Goal: Information Seeking & Learning: Learn about a topic

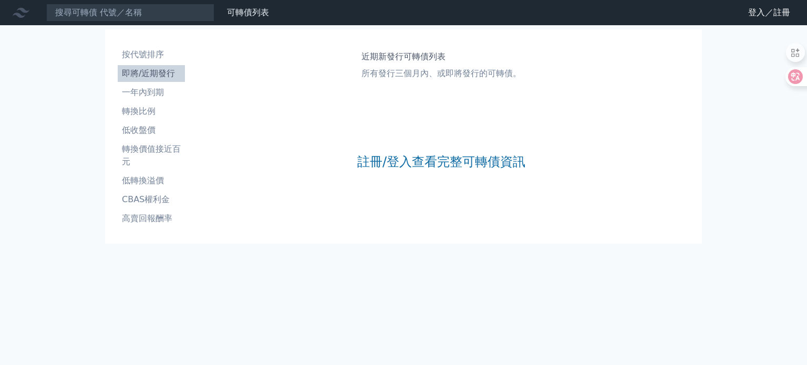
click at [154, 75] on li "即將/近期發行" at bounding box center [151, 73] width 67 height 13
click at [148, 68] on li "即將/近期發行" at bounding box center [151, 73] width 67 height 13
click at [428, 163] on link "註冊/登入查看完整可轉債資訊" at bounding box center [441, 161] width 168 height 17
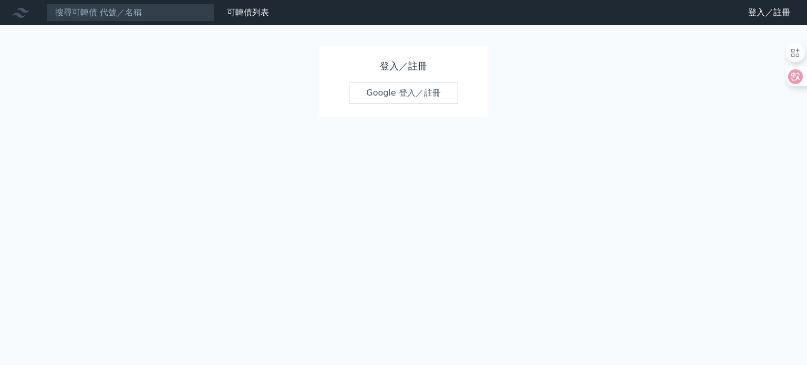
click at [401, 87] on link "Google 登入／註冊" at bounding box center [403, 93] width 109 height 22
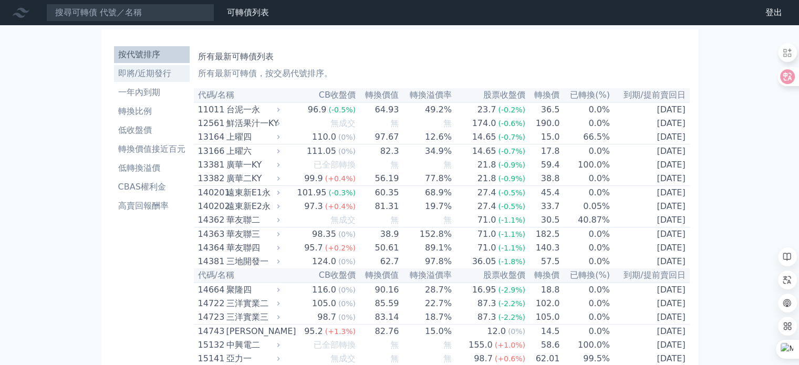
click at [168, 74] on li "即將/近期發行" at bounding box center [152, 73] width 76 height 13
